Goal: Task Accomplishment & Management: Complete application form

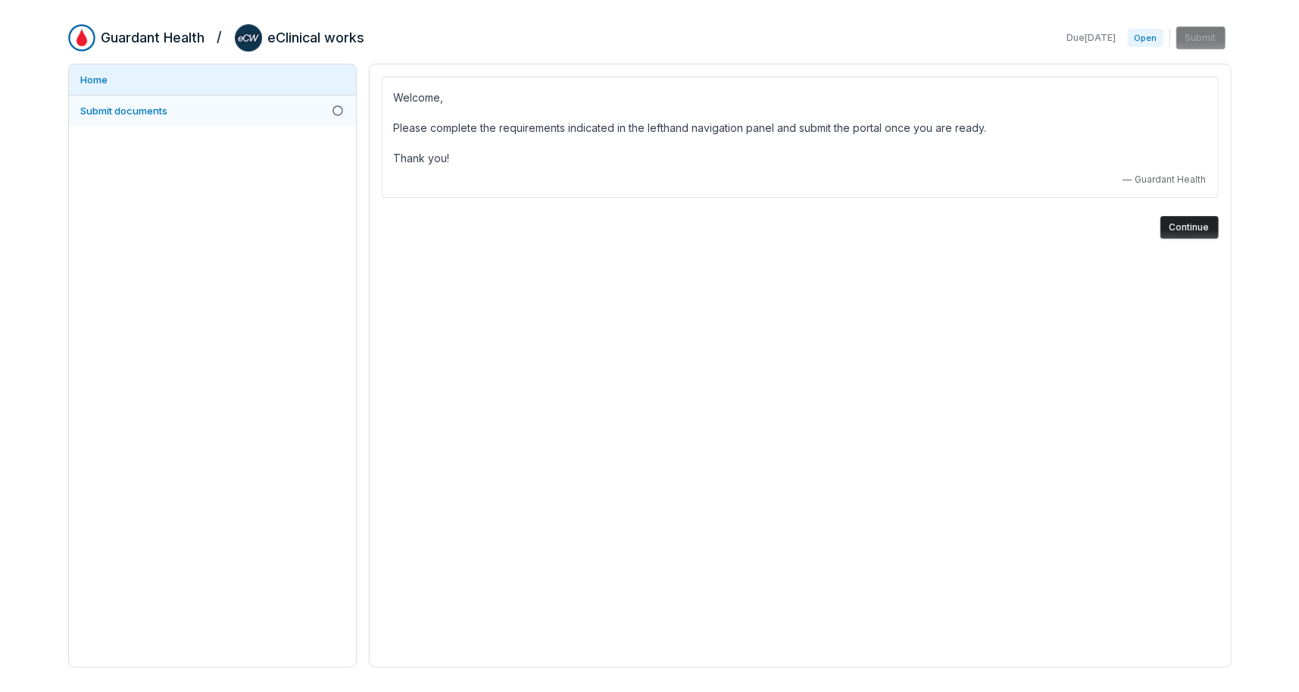
click at [131, 105] on span "Submit documents" at bounding box center [124, 111] width 87 height 12
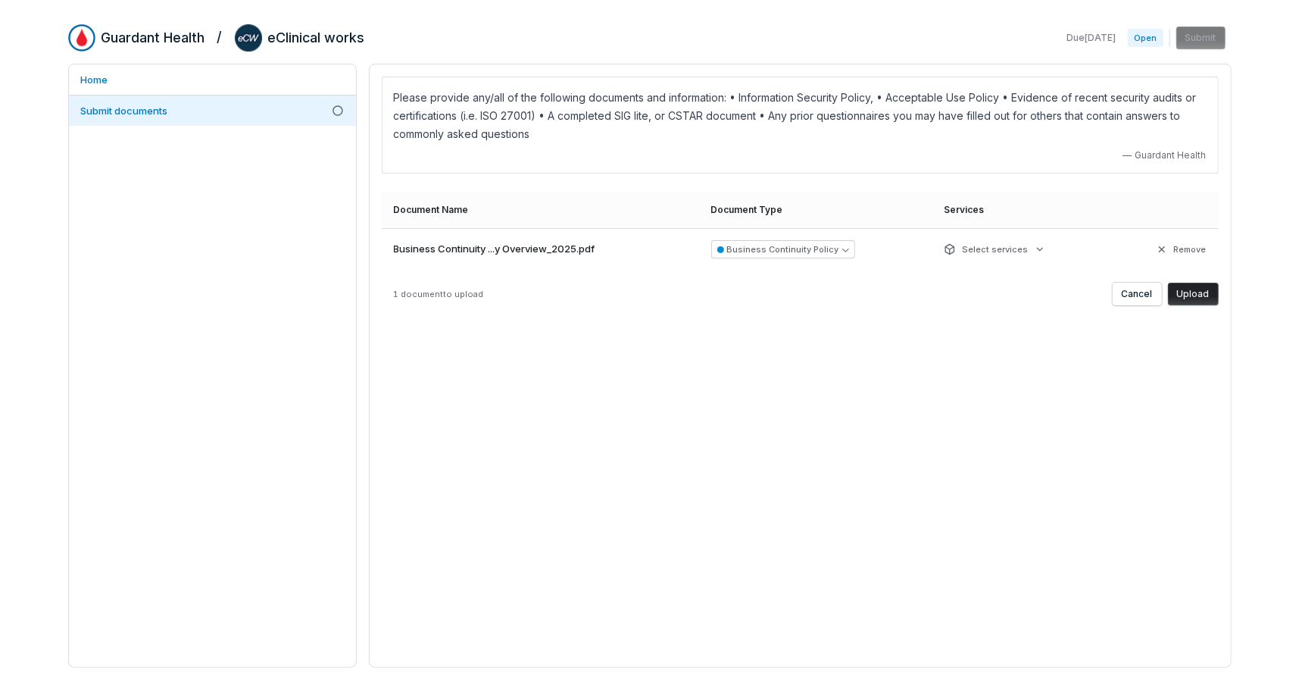
click at [1201, 293] on button "Upload" at bounding box center [1193, 294] width 51 height 23
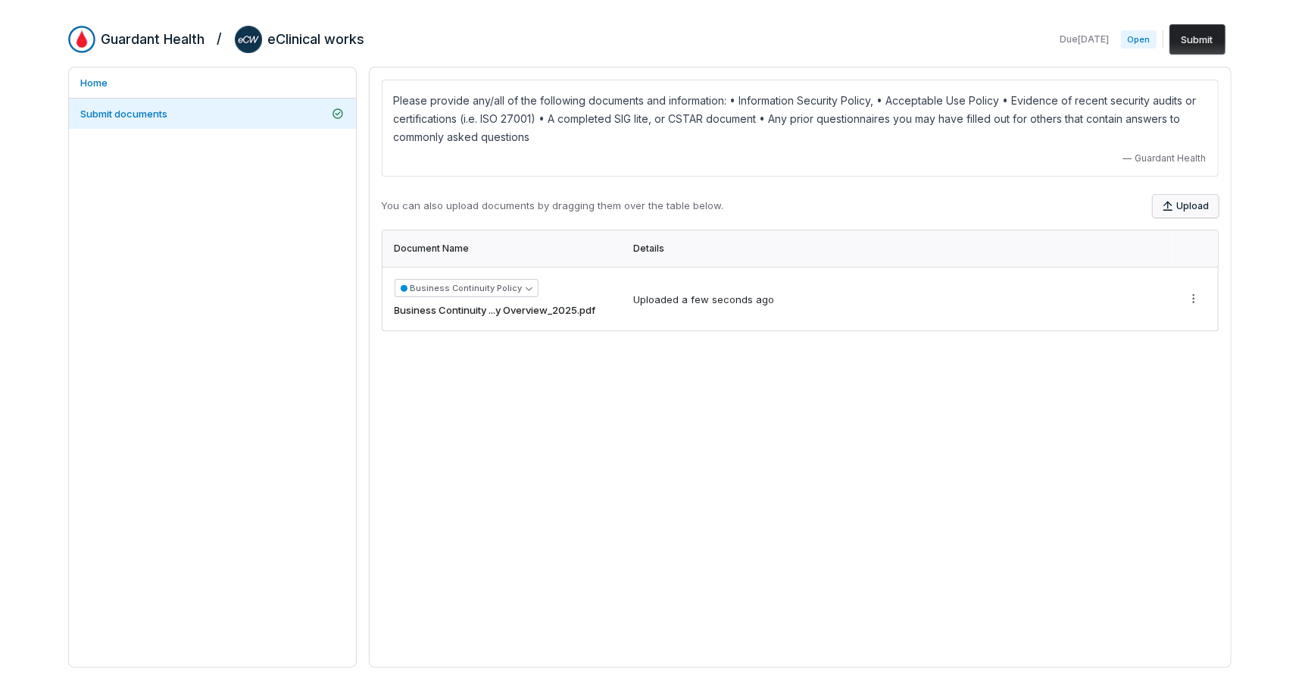
click at [1177, 201] on button "Upload" at bounding box center [1186, 206] width 66 height 23
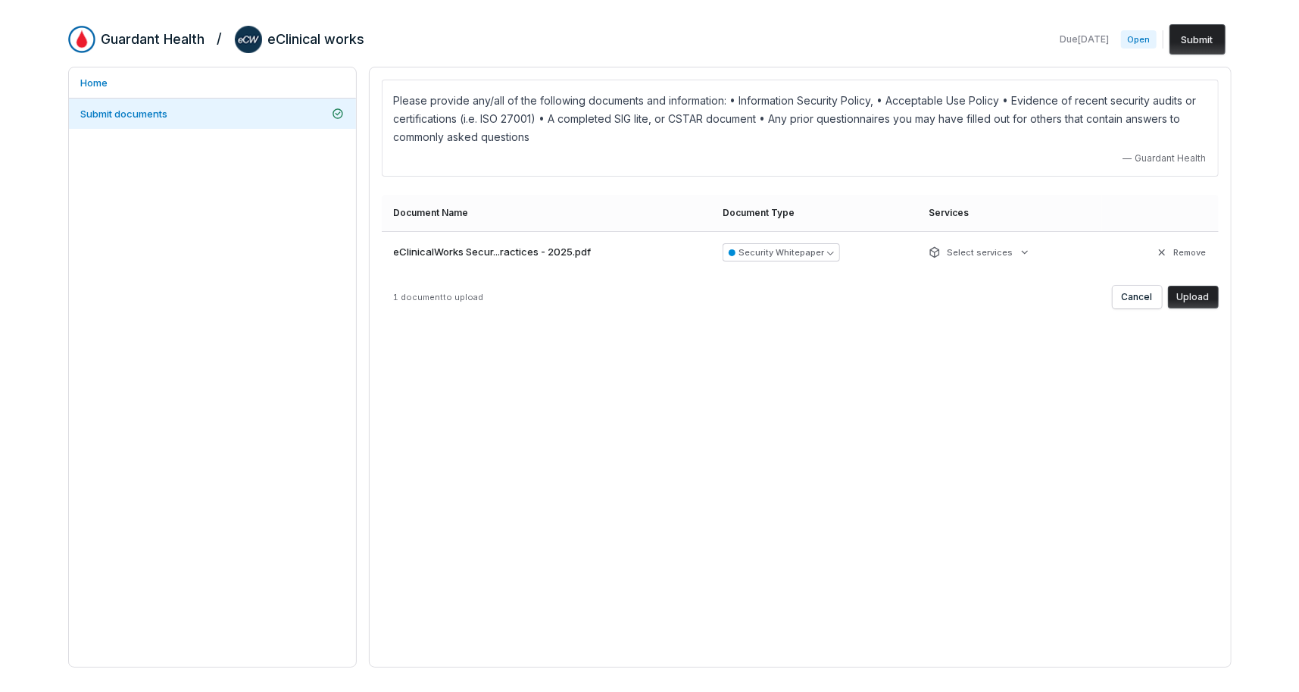
click at [1200, 293] on button "Upload" at bounding box center [1193, 297] width 51 height 23
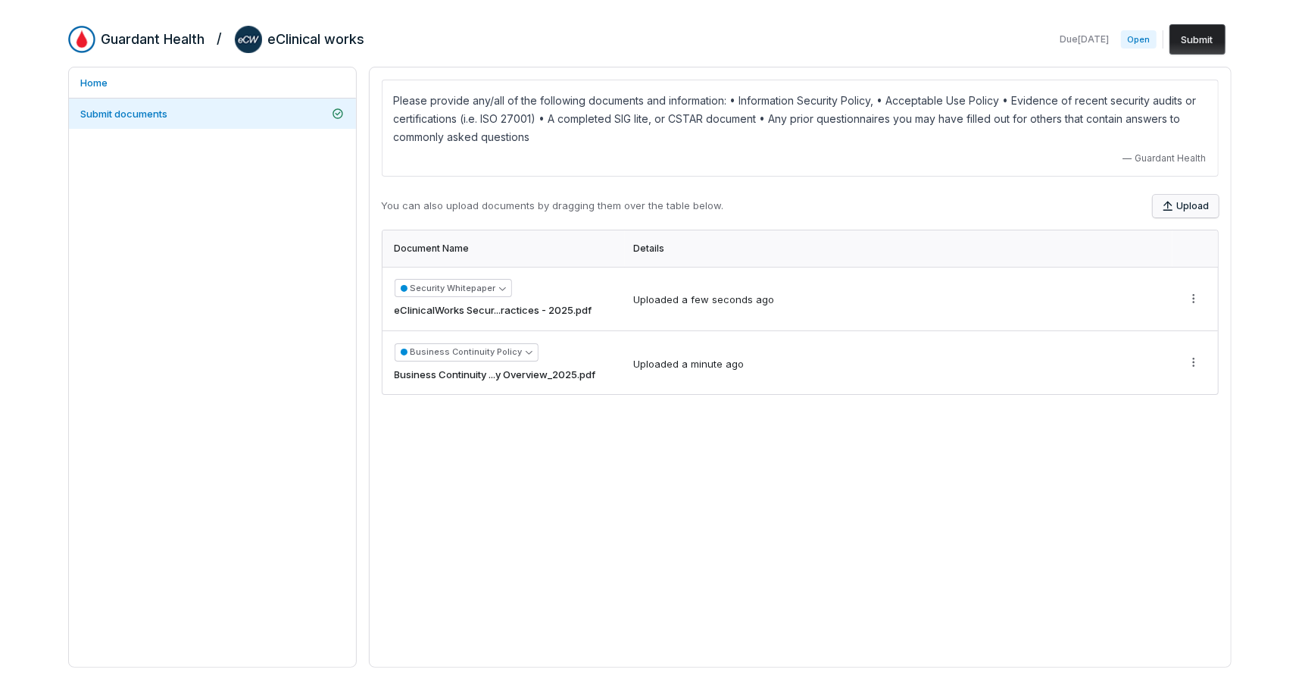
click at [1186, 205] on button "Upload" at bounding box center [1186, 206] width 66 height 23
click at [1183, 198] on button "Upload" at bounding box center [1186, 206] width 66 height 23
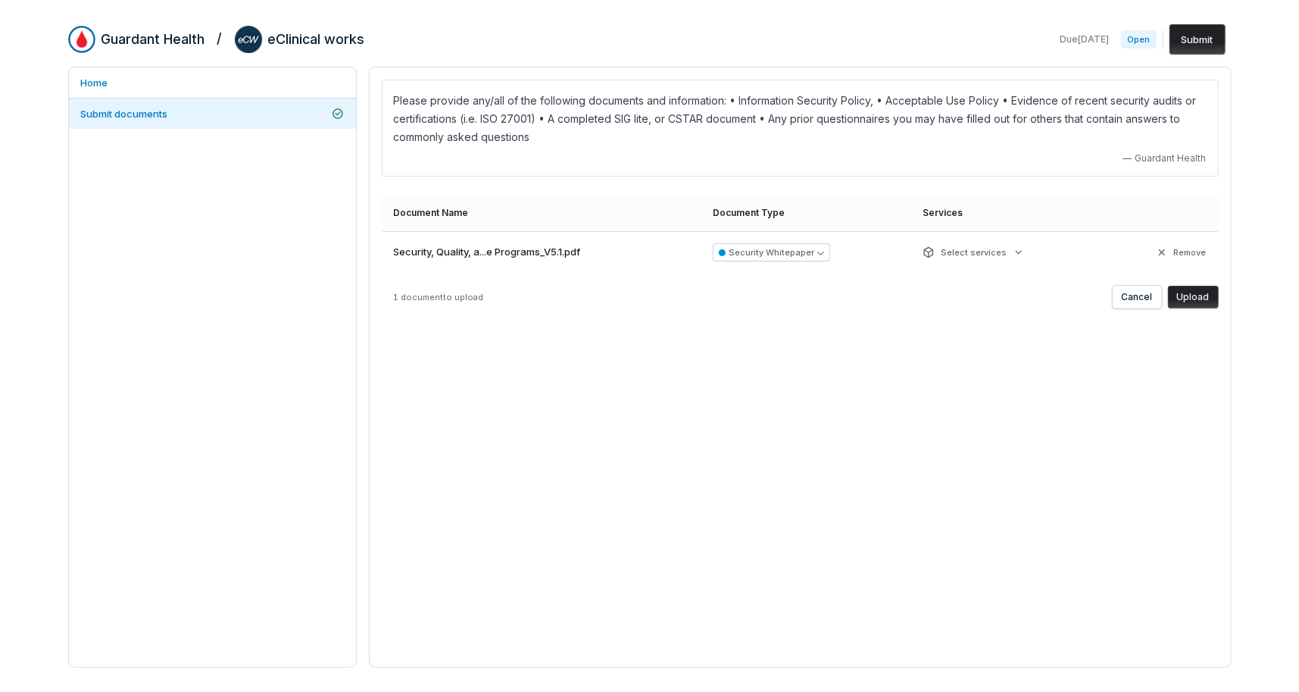
click at [765, 428] on div "Please provide any/all of the following documents and information: • Informatio…" at bounding box center [800, 367] width 863 height 601
click at [1191, 298] on button "Upload" at bounding box center [1193, 297] width 51 height 23
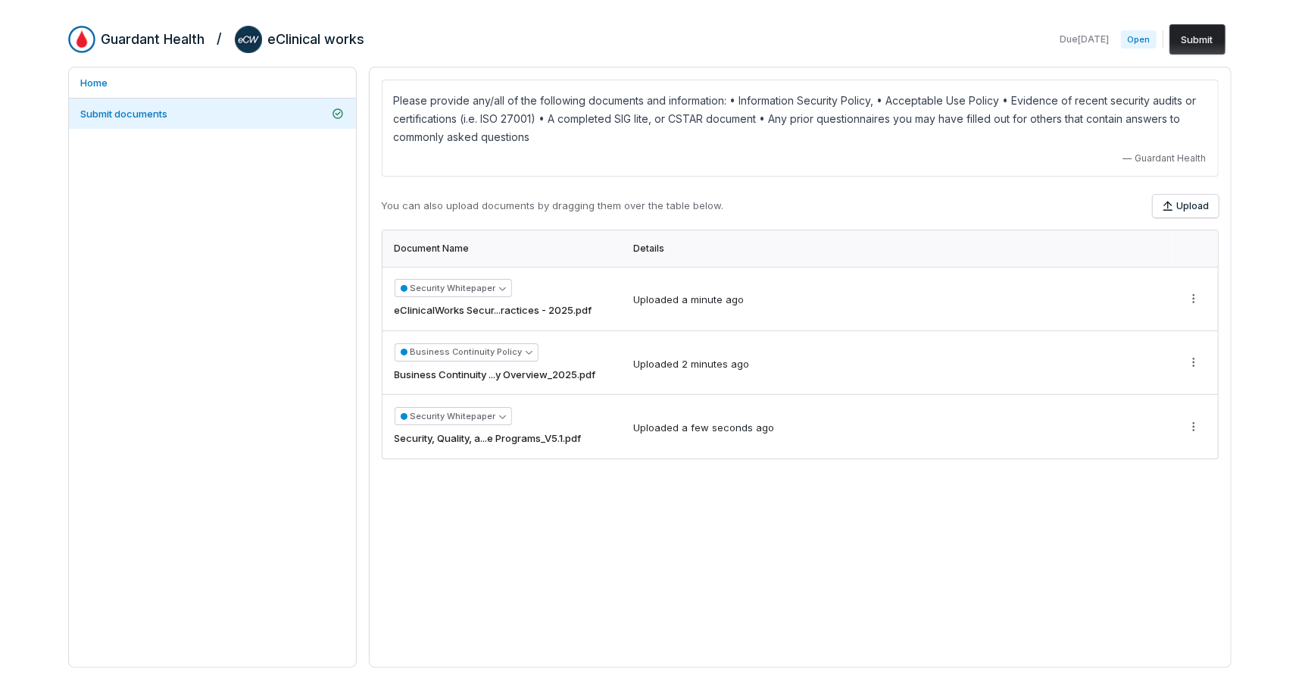
click at [1191, 39] on button "Submit" at bounding box center [1197, 39] width 56 height 30
